Goal: Information Seeking & Learning: Learn about a topic

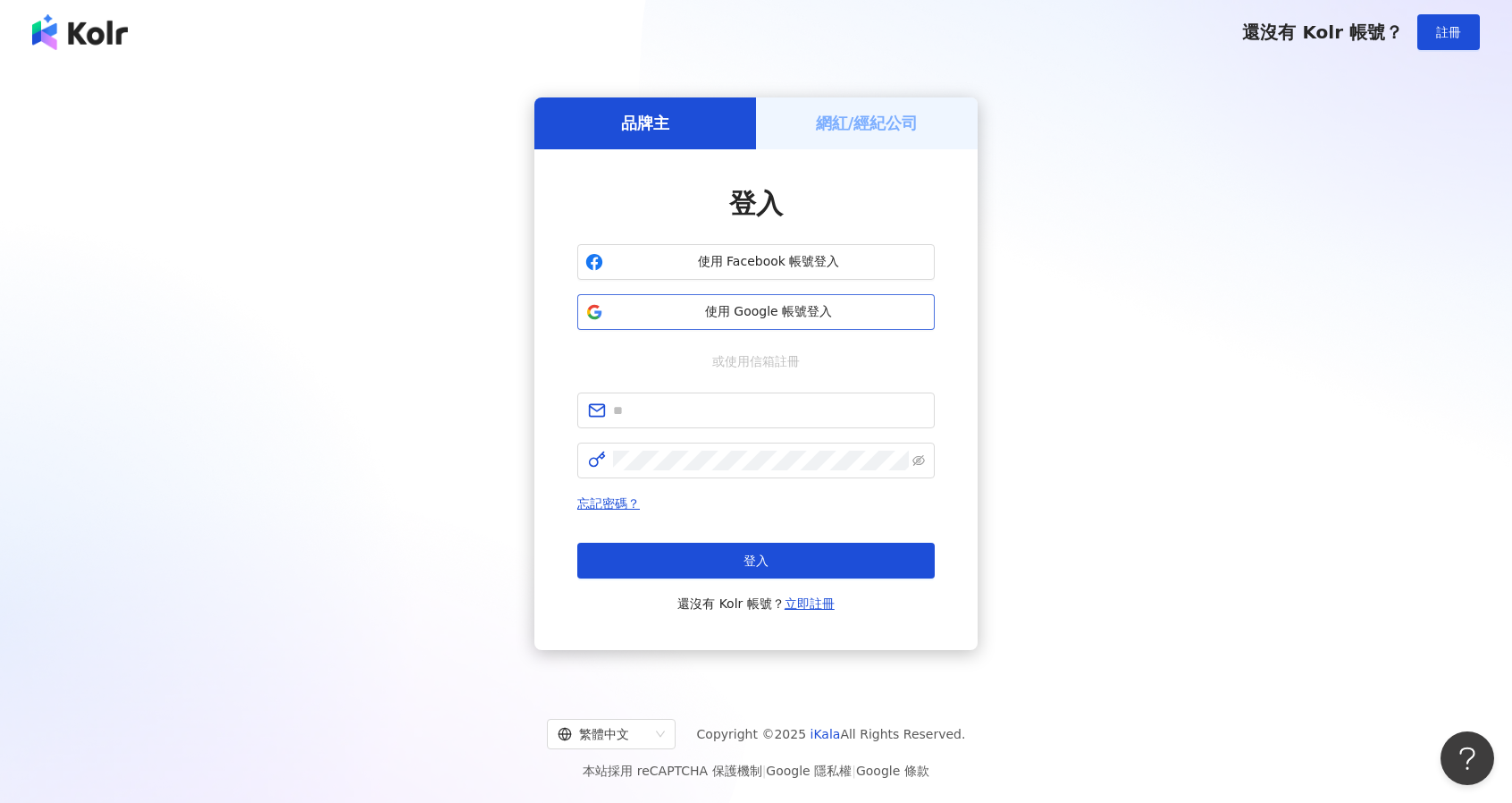
click at [740, 322] on button "使用 Google 帳號登入" at bounding box center [756, 312] width 357 height 36
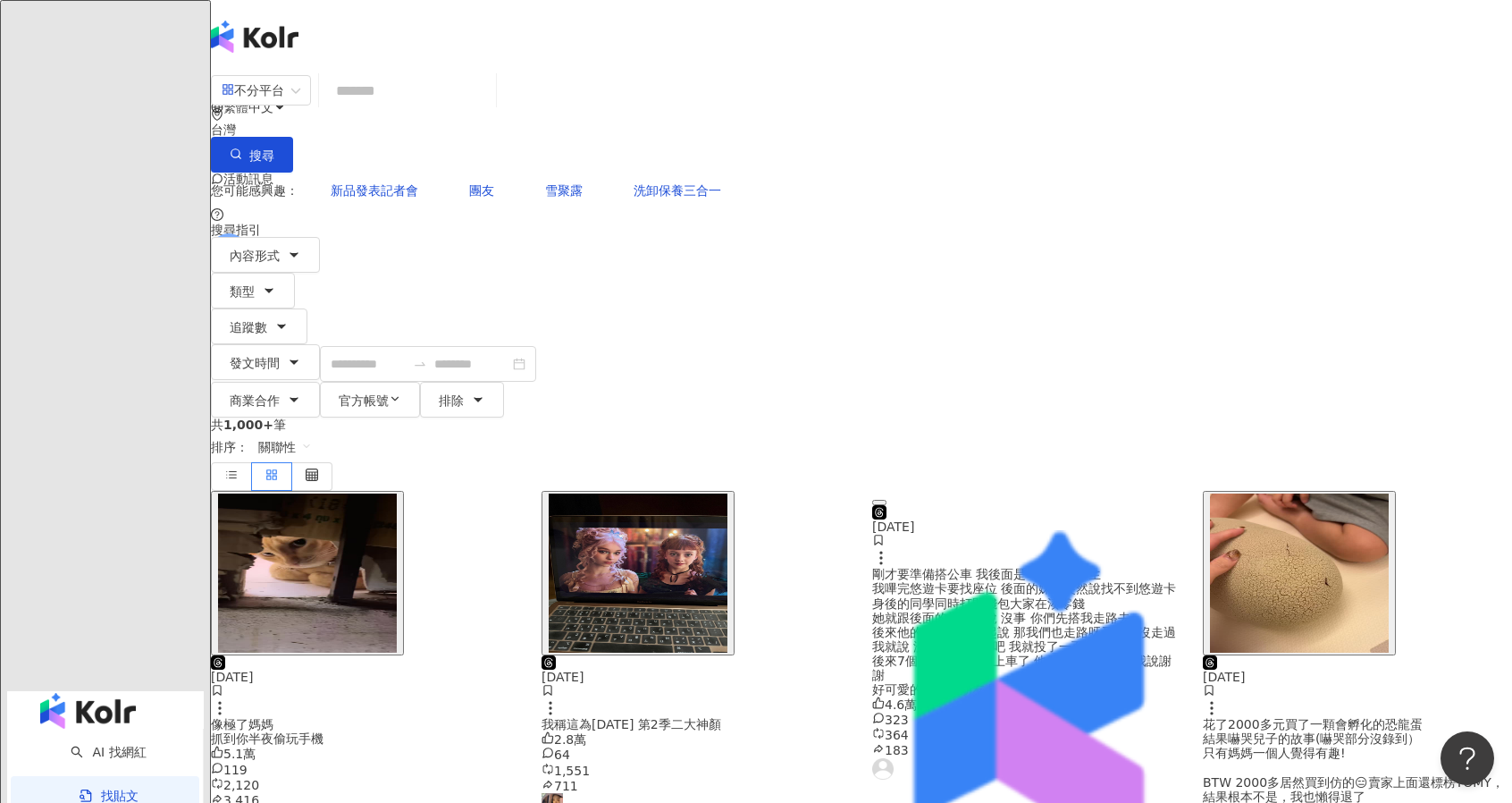
click at [488, 101] on input "search" at bounding box center [407, 91] width 163 height 39
type input "*"
type input "****"
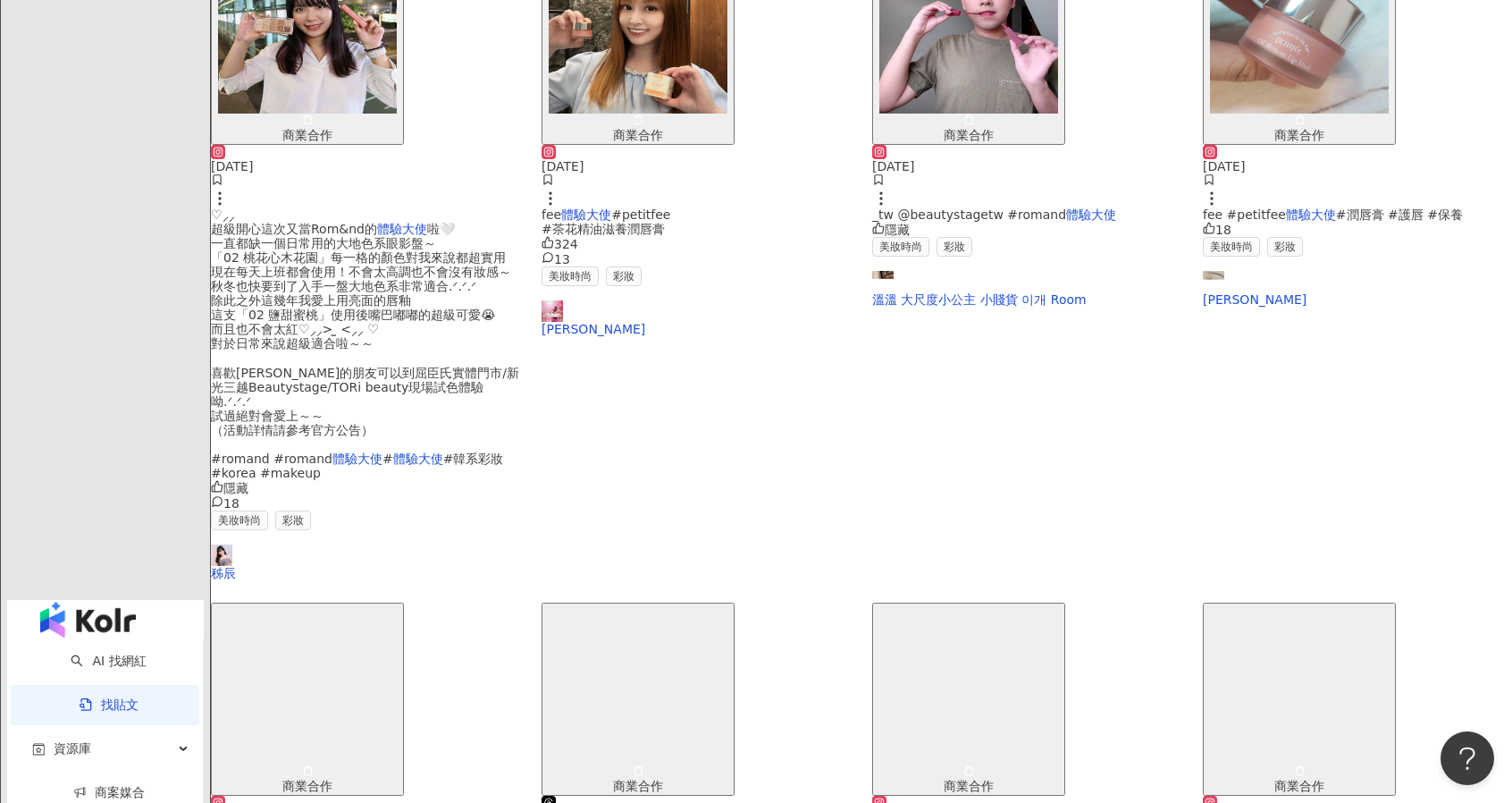
scroll to position [516, 0]
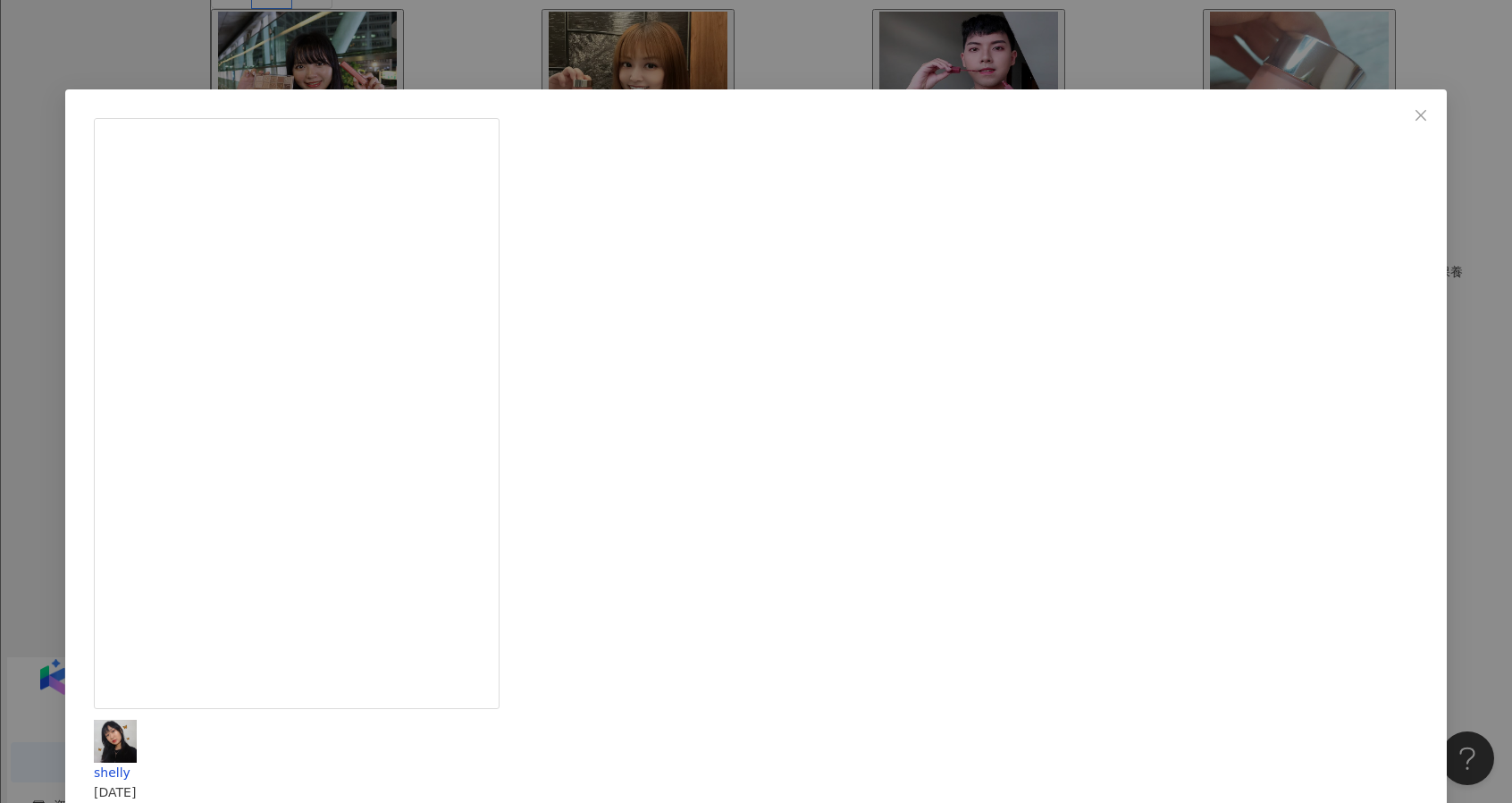
drag, startPoint x: 874, startPoint y: 216, endPoint x: 989, endPoint y: 209, distance: 115.2
copy div "romand的體驗大使"
click at [1415, 110] on icon "close" at bounding box center [1420, 114] width 11 height 11
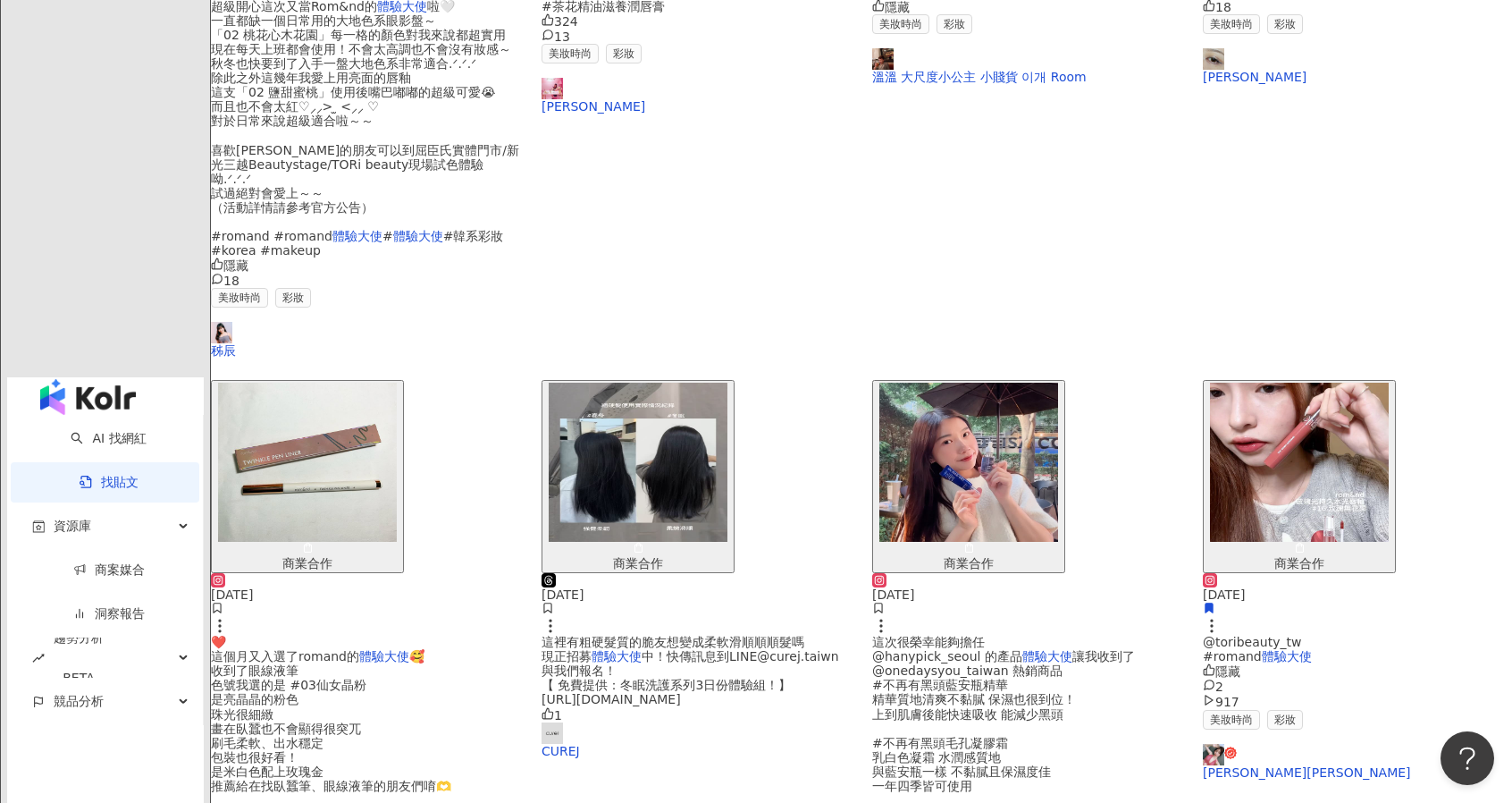
scroll to position [796, 0]
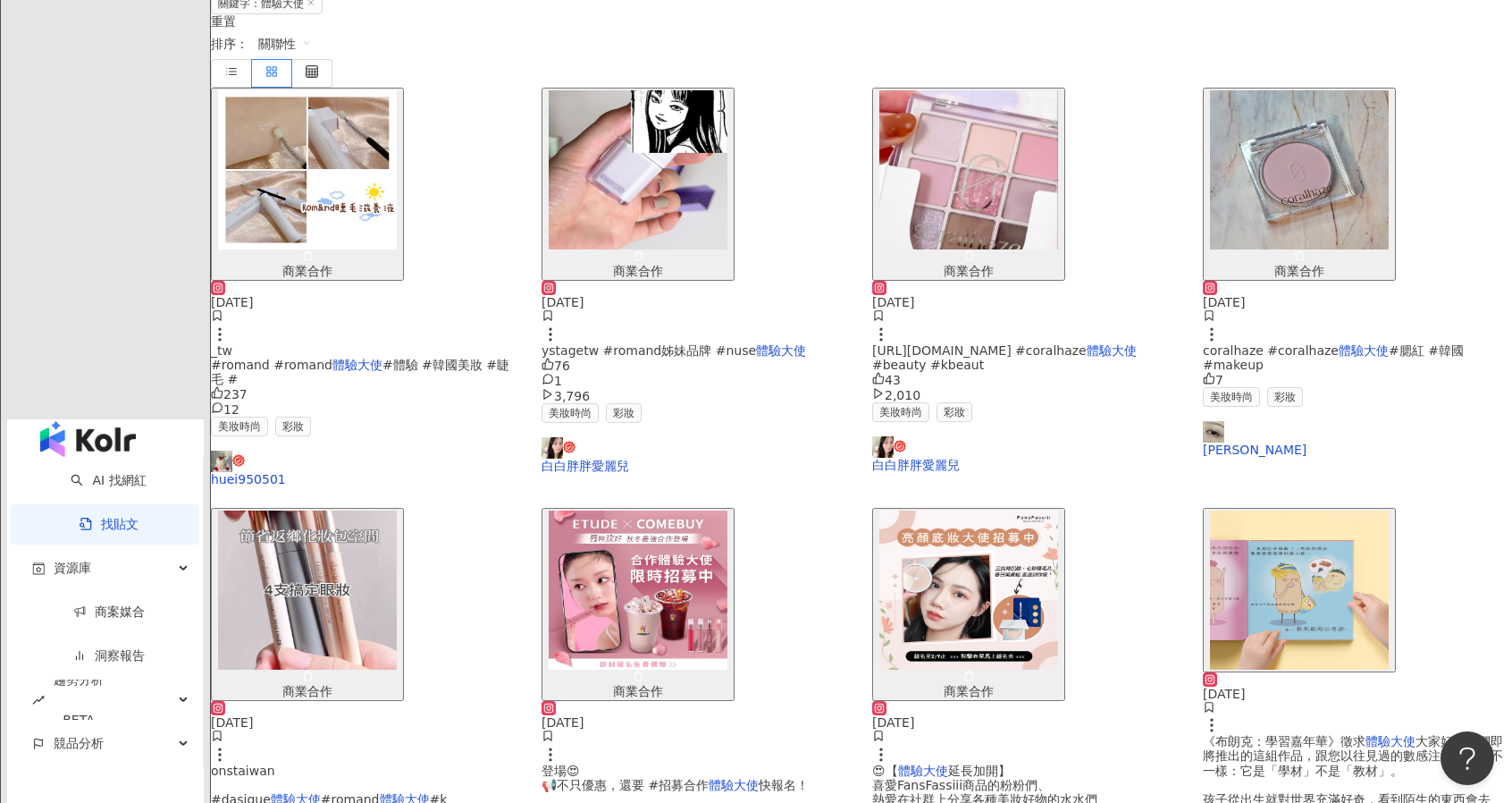
scroll to position [384, 0]
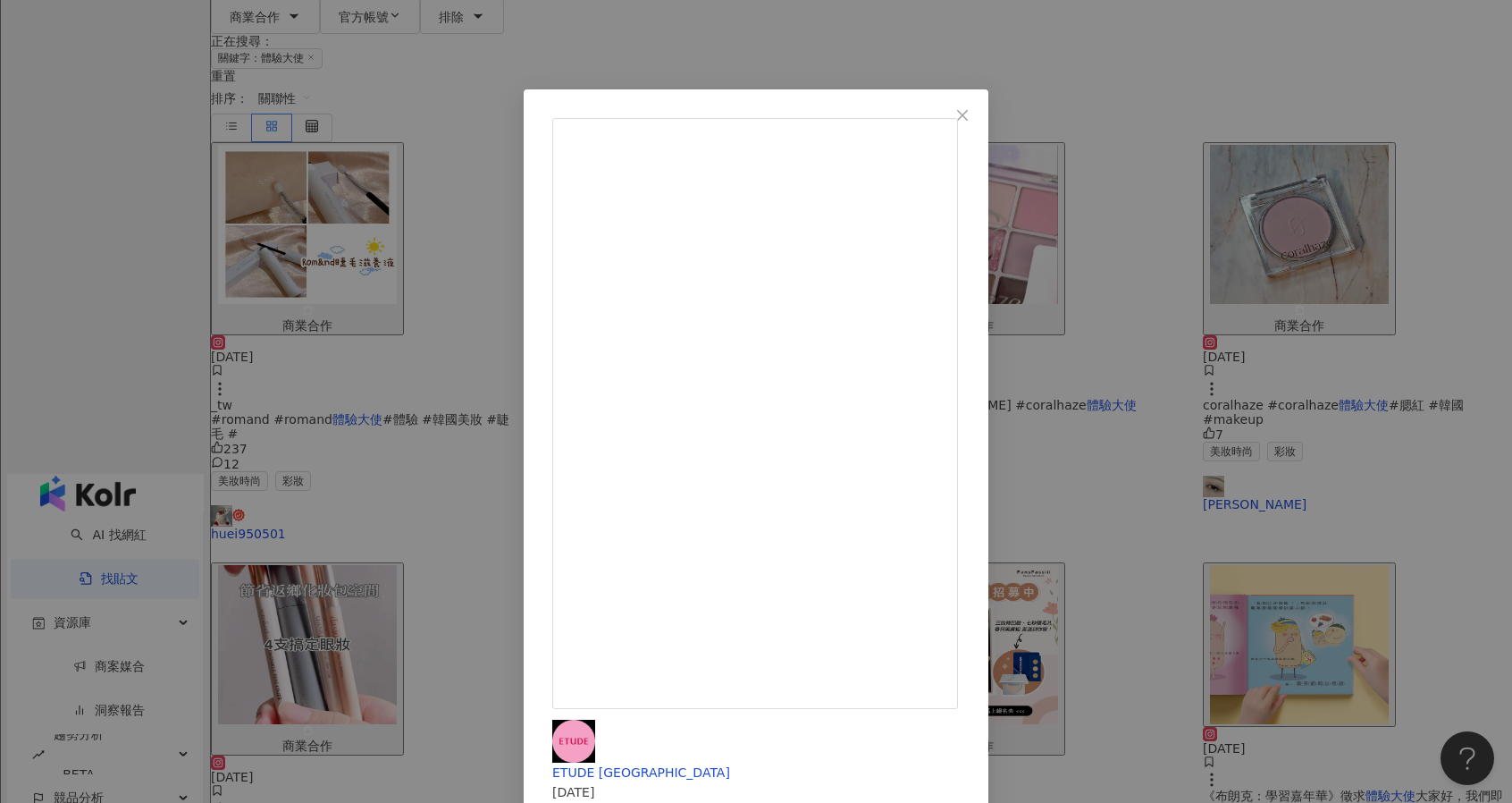
scroll to position [0, 0]
click at [1428, 292] on div "ETUDE Taiwan 2024/11/15 150 查看原始貼文" at bounding box center [756, 402] width 1512 height 803
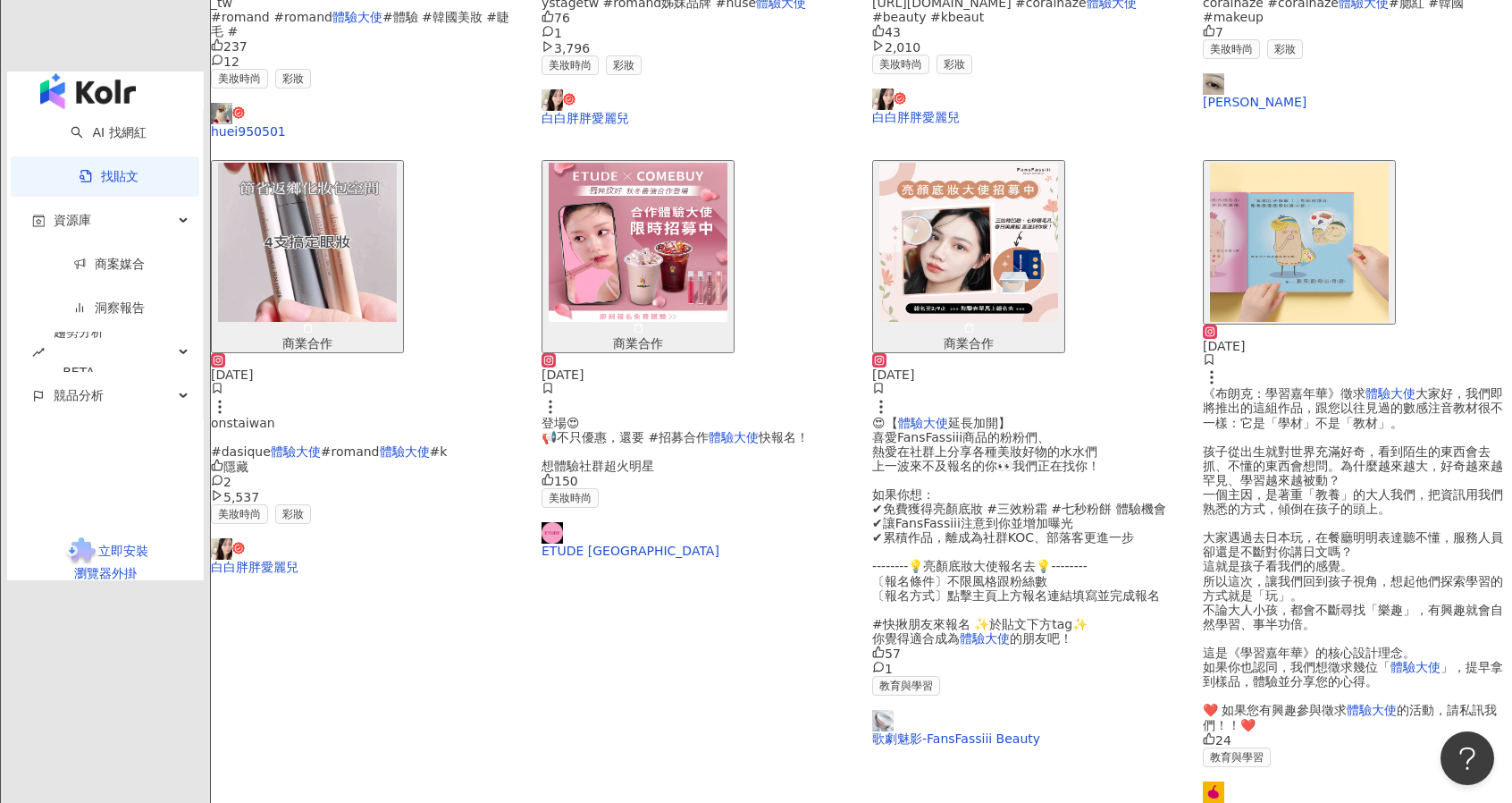
scroll to position [792, 0]
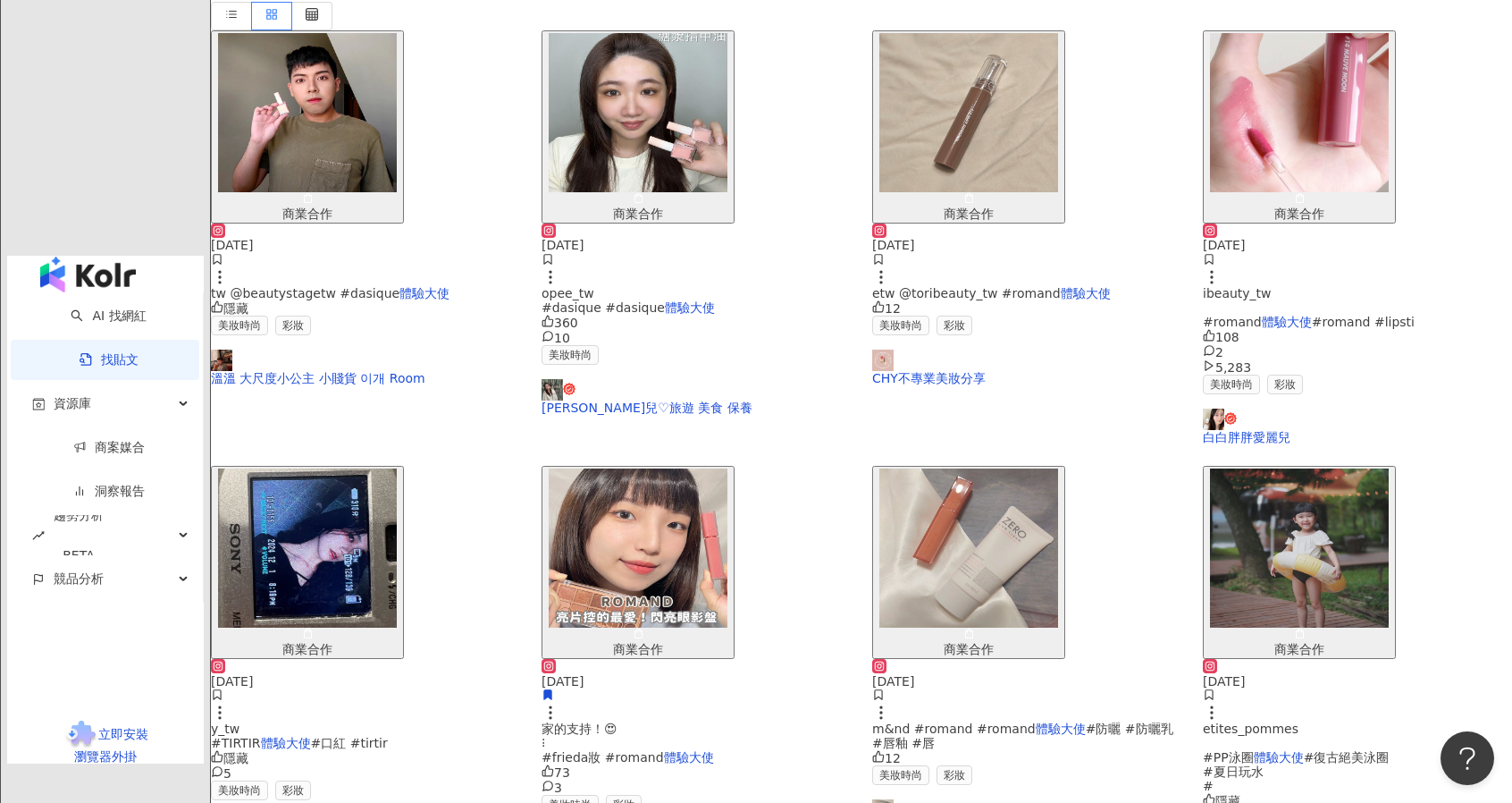
scroll to position [0, 0]
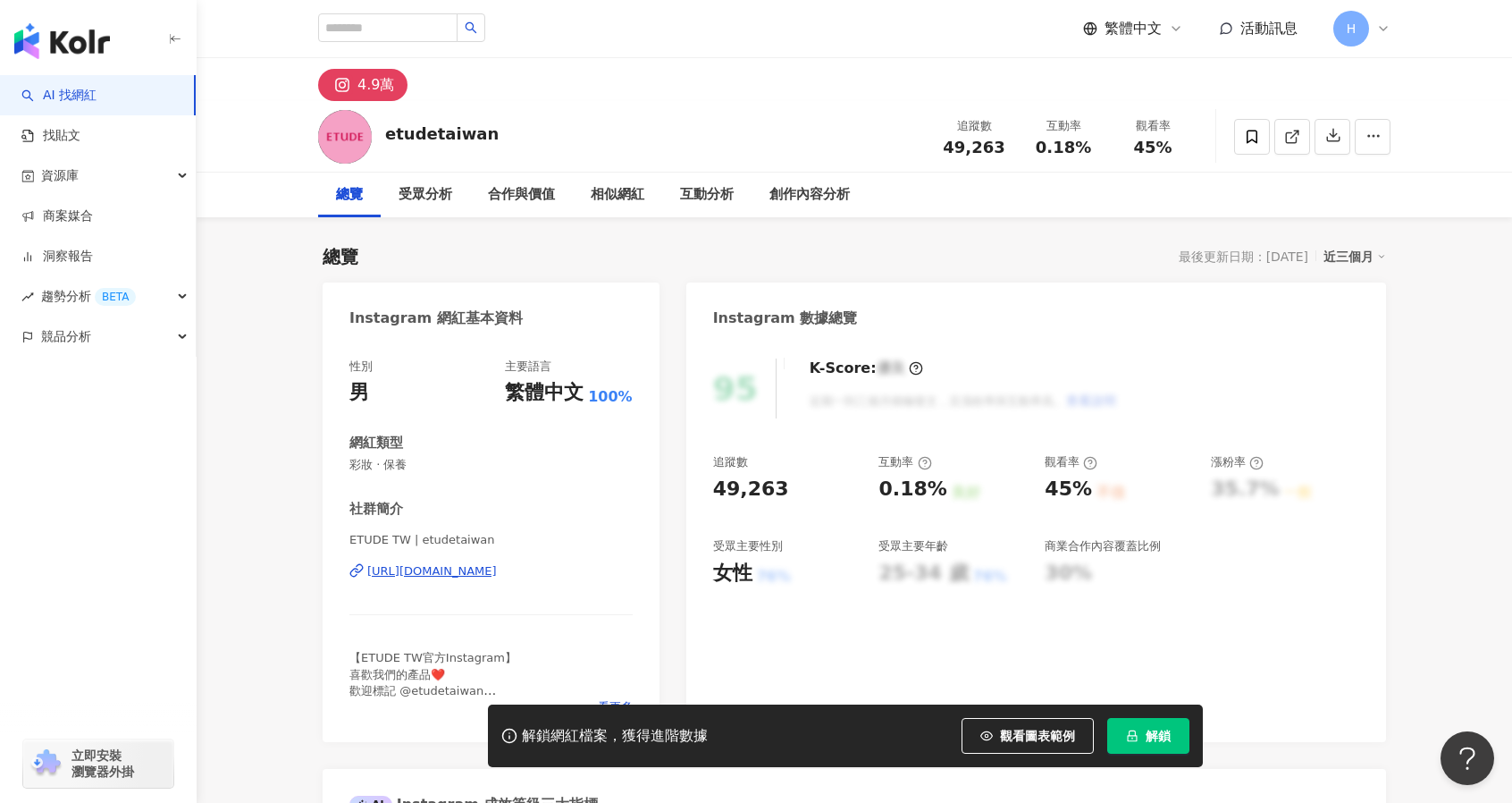
click at [497, 563] on div "[URL][DOMAIN_NAME]" at bounding box center [432, 571] width 129 height 16
